Goal: Task Accomplishment & Management: Complete application form

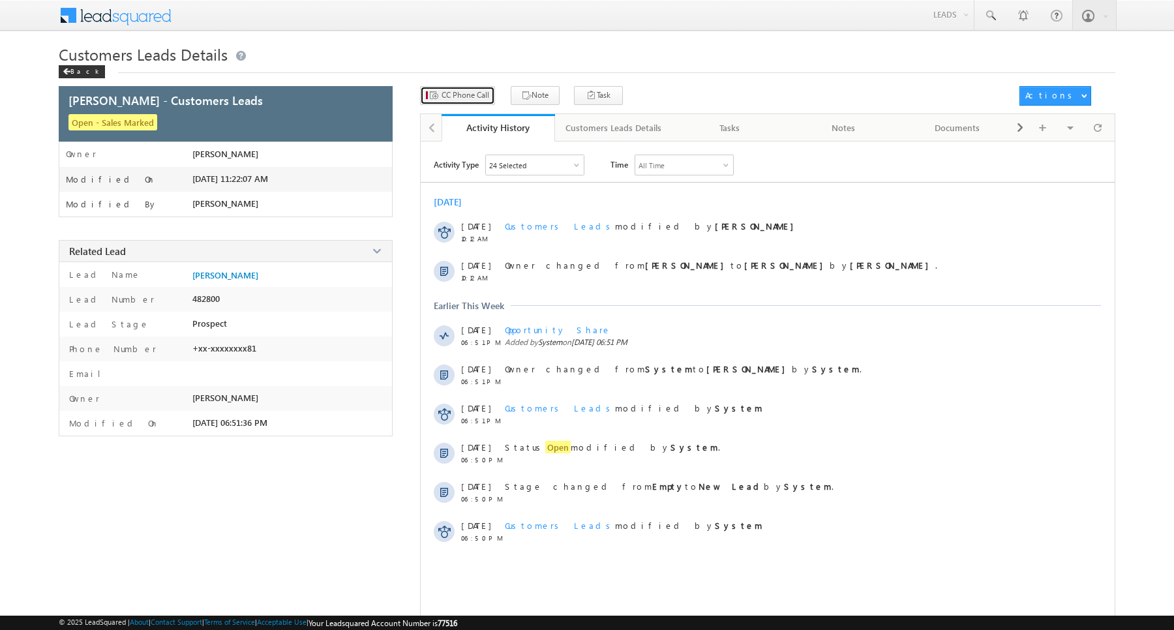
click at [454, 101] on span "CC Phone Call" at bounding box center [466, 95] width 48 height 12
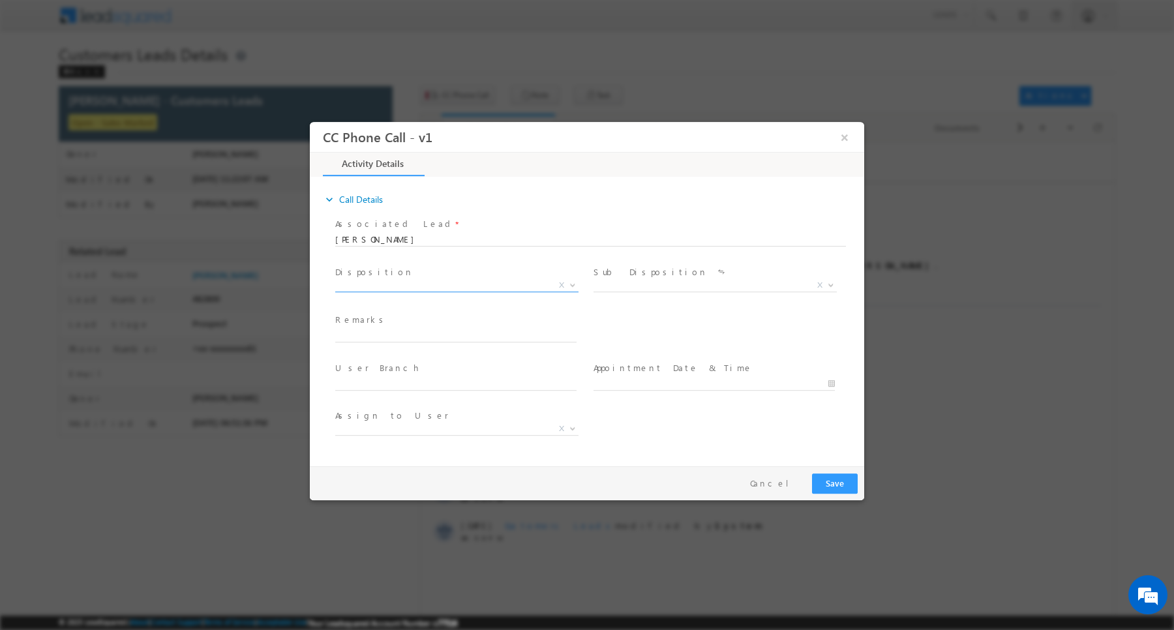
click at [408, 292] on span "X" at bounding box center [456, 288] width 243 height 13
select select "[PERSON_NAME][EMAIL_ADDRESS][DOMAIN_NAME]"
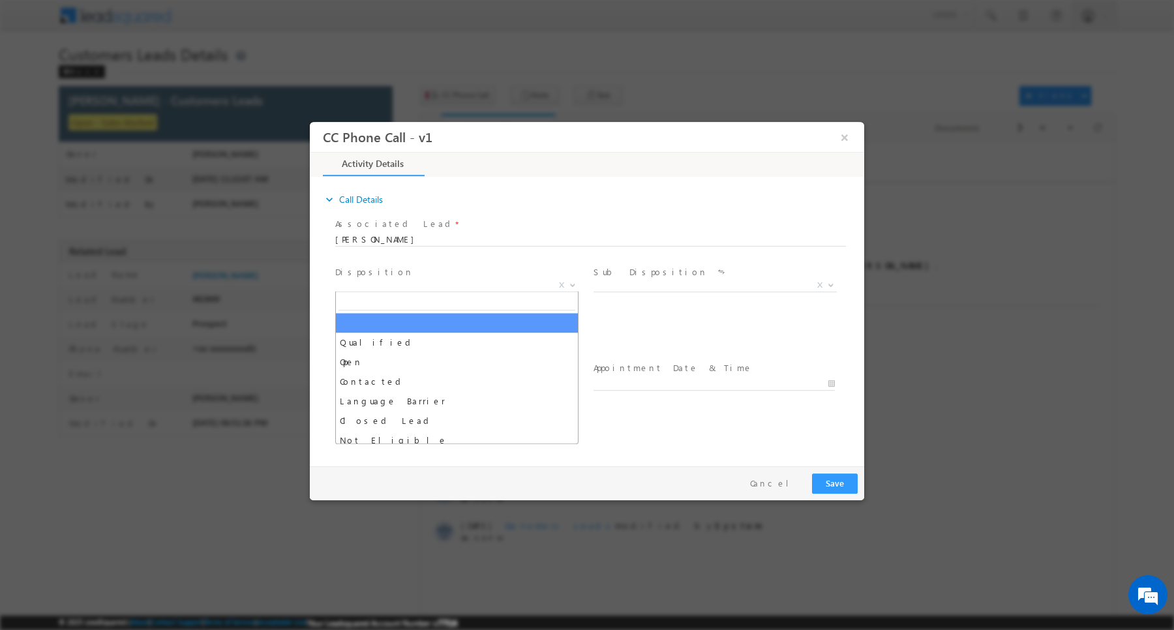
click at [465, 288] on span "X" at bounding box center [456, 285] width 243 height 13
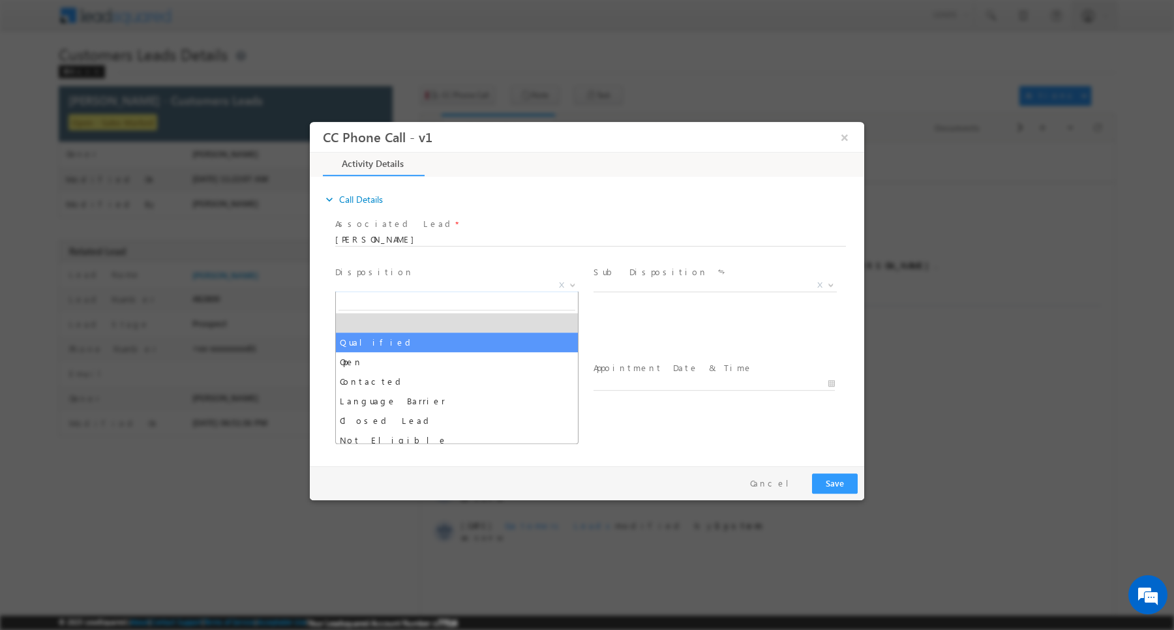
select select "Qualified"
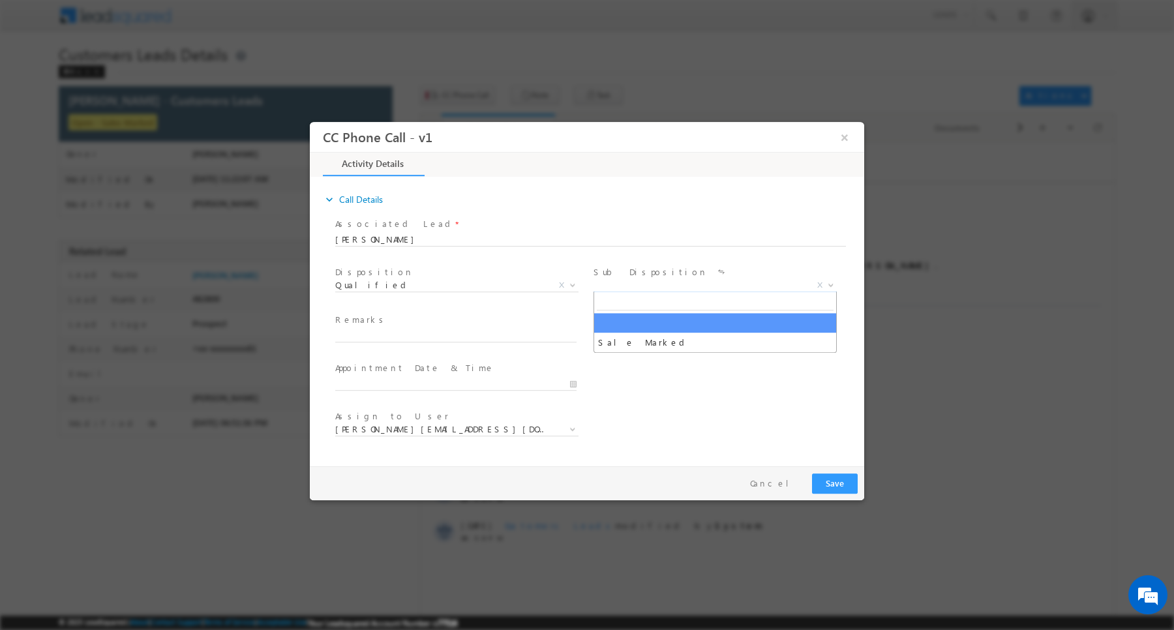
click at [646, 289] on span "X" at bounding box center [715, 285] width 243 height 13
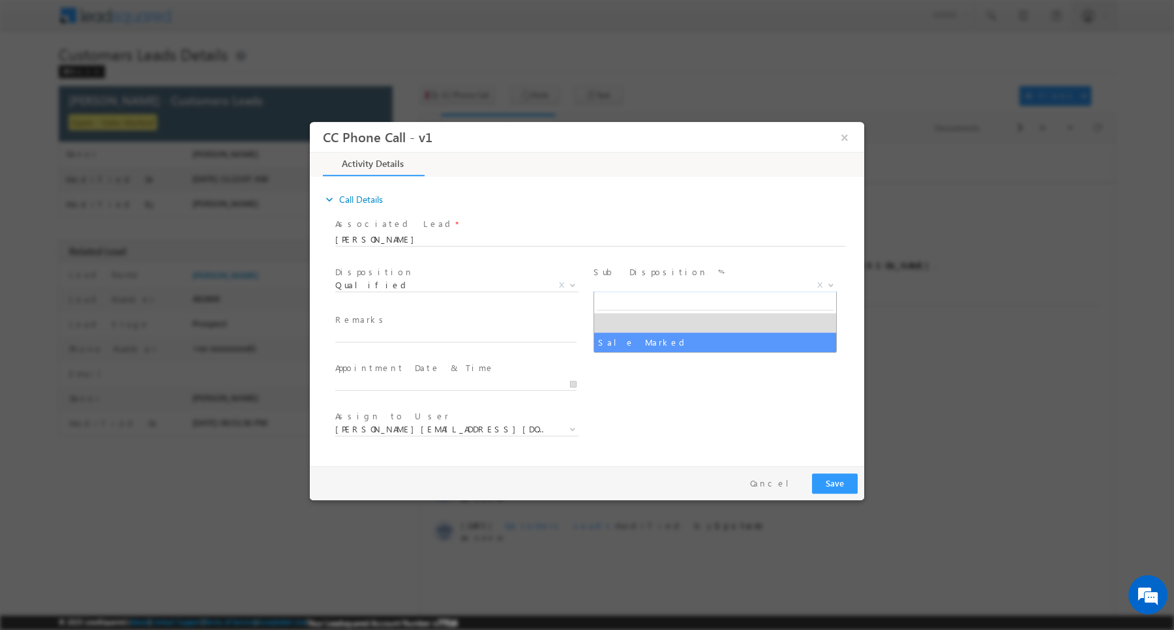
select select "Sale Marked"
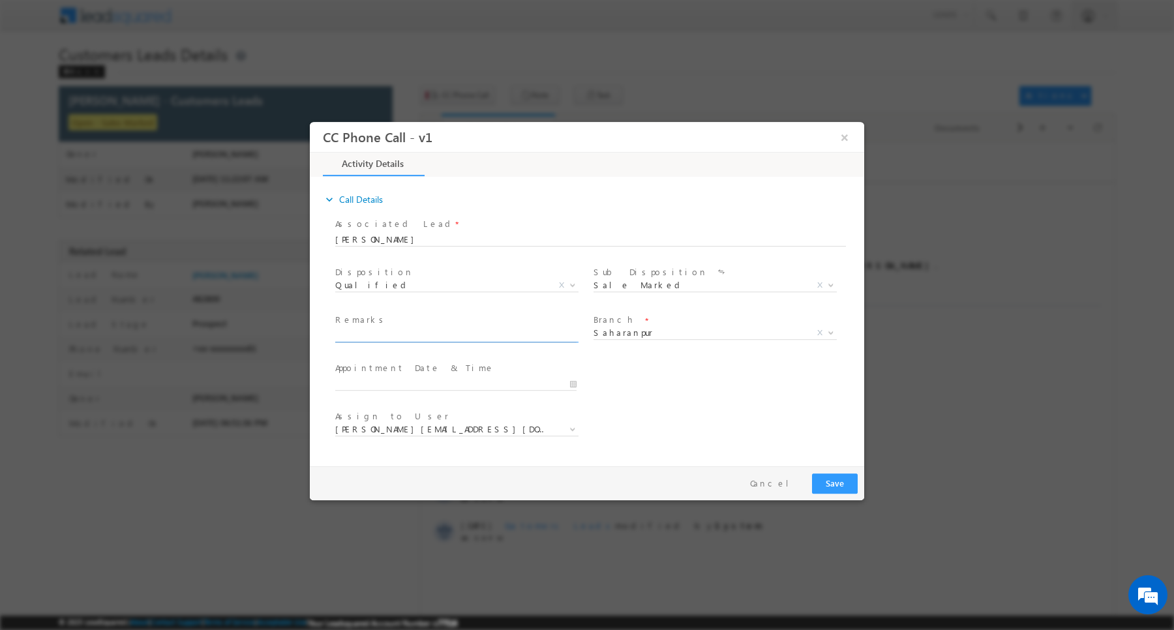
paste input "[PERSON_NAME] / Construction /Salaried Customer have 20k income and he has owne…"
click at [468, 339] on input "text" at bounding box center [455, 335] width 241 height 13
type input "[PERSON_NAME] / Construction /Salaried Customer have 20k income and he has owne…"
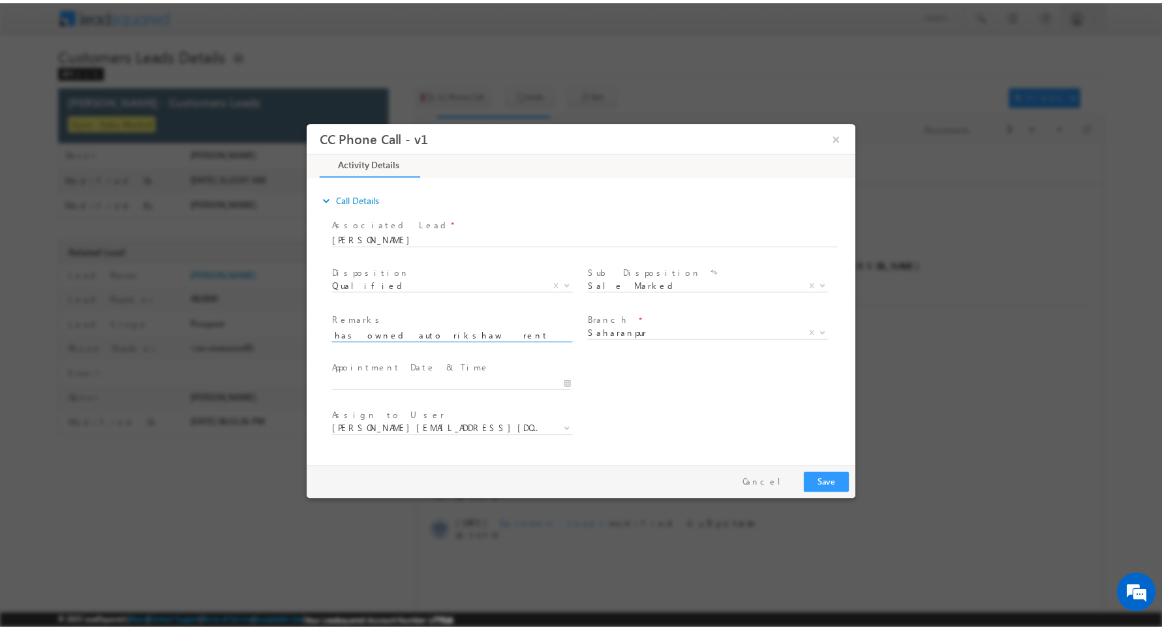
scroll to position [0, 0]
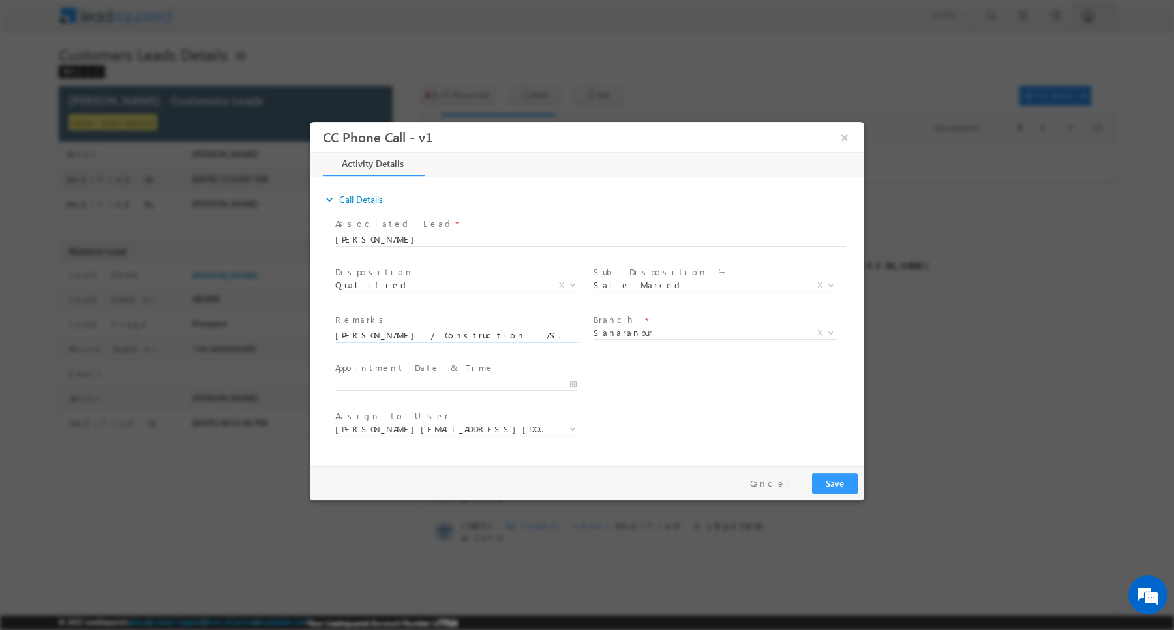
click at [679, 343] on span at bounding box center [714, 349] width 241 height 14
click at [845, 489] on button "Save" at bounding box center [835, 484] width 46 height 20
